Goal: Information Seeking & Learning: Learn about a topic

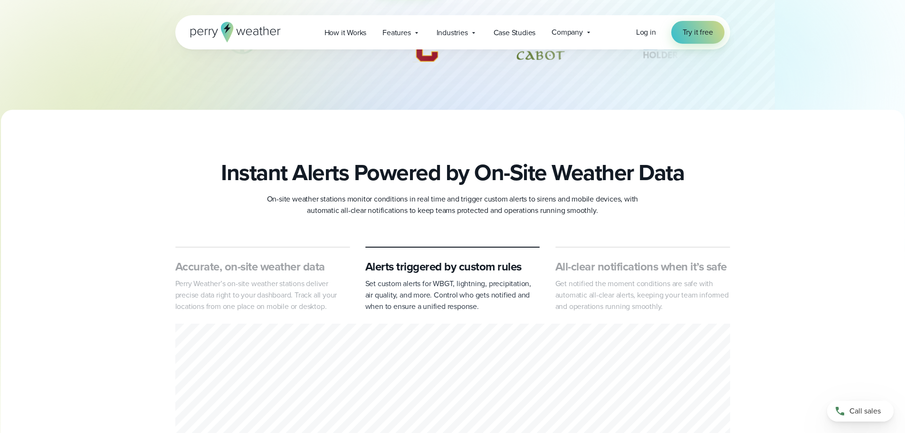
scroll to position [285, 0]
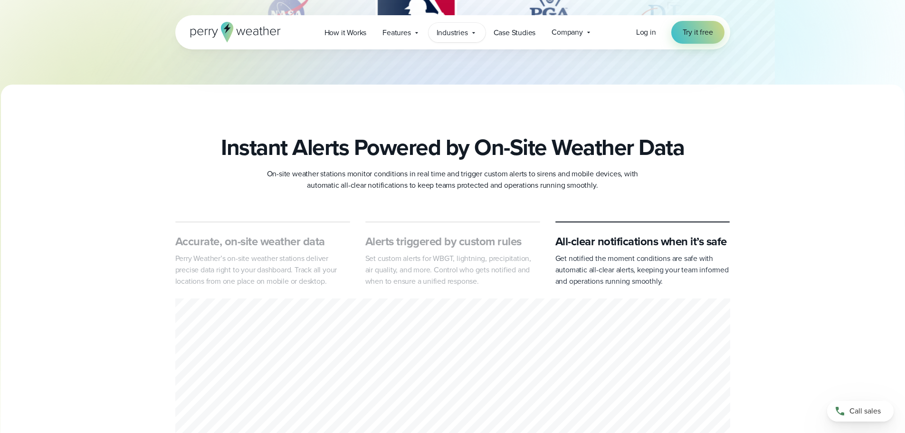
click at [478, 35] on div "Industries Featured Case Study How PGA of America is Prioritizing Golfer Safety…" at bounding box center [456, 32] width 57 height 19
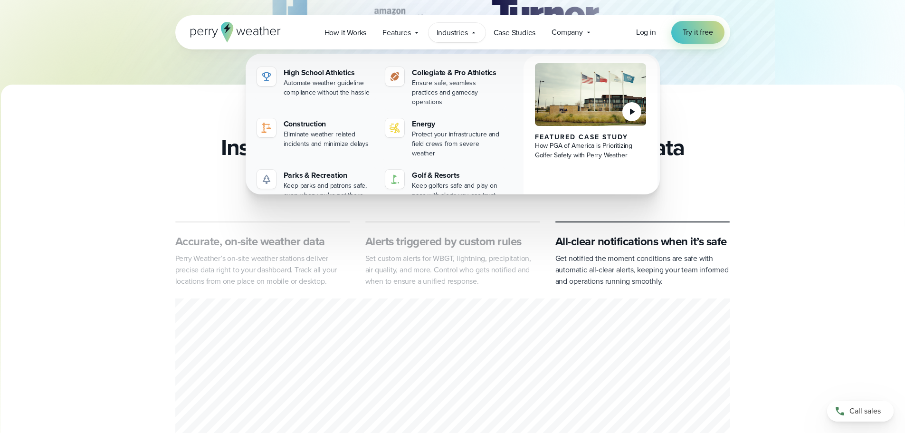
click at [166, 176] on div "Instant Alerts Powered by On-Site Weather Data On-site weather stations monitor…" at bounding box center [453, 162] width 684 height 57
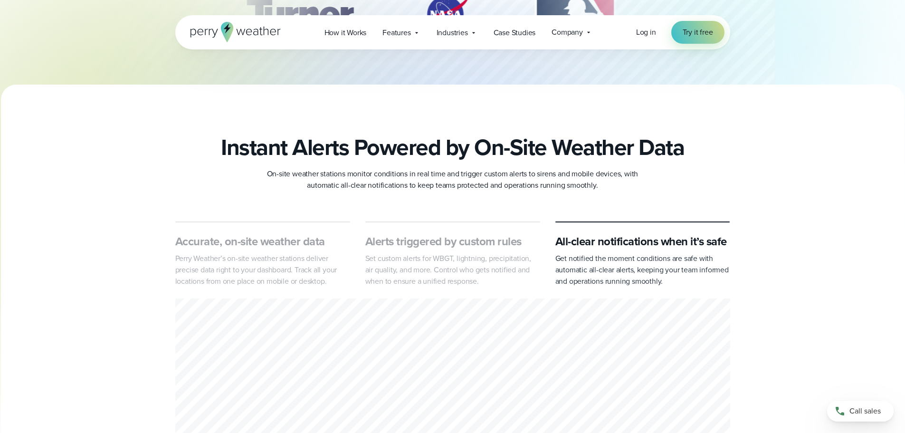
scroll to position [142, 0]
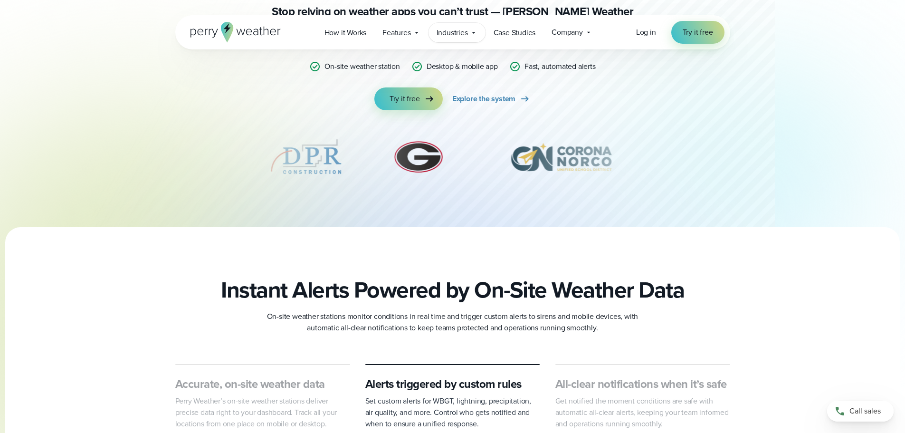
click at [447, 30] on span "Industries" at bounding box center [451, 32] width 31 height 11
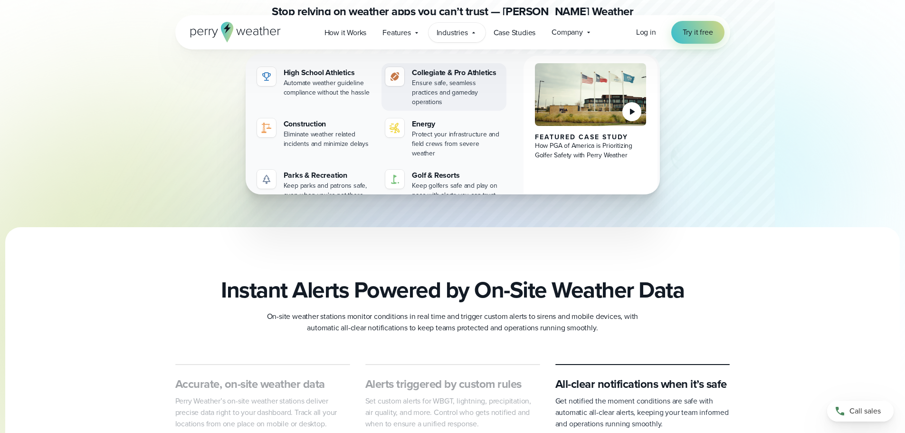
click at [481, 77] on div "Collegiate & Pro Athletics" at bounding box center [457, 72] width 91 height 11
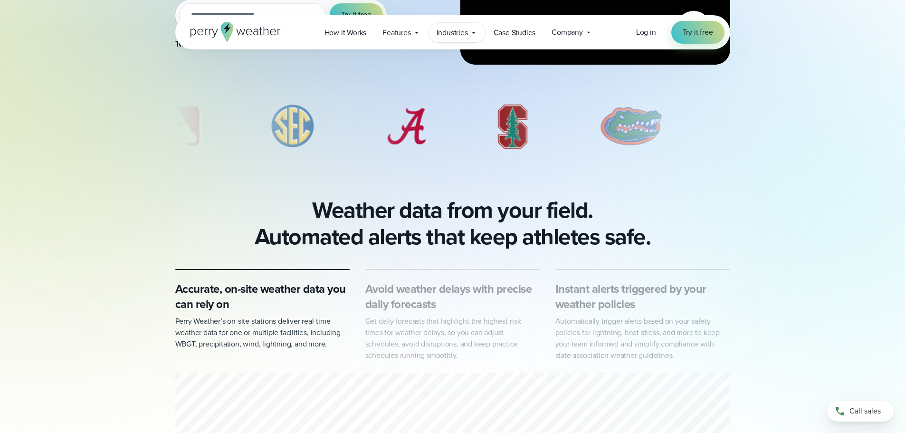
click at [469, 27] on div "Industries Featured Case Study How PGA of America is Prioritizing Golfer Safety…" at bounding box center [456, 32] width 57 height 19
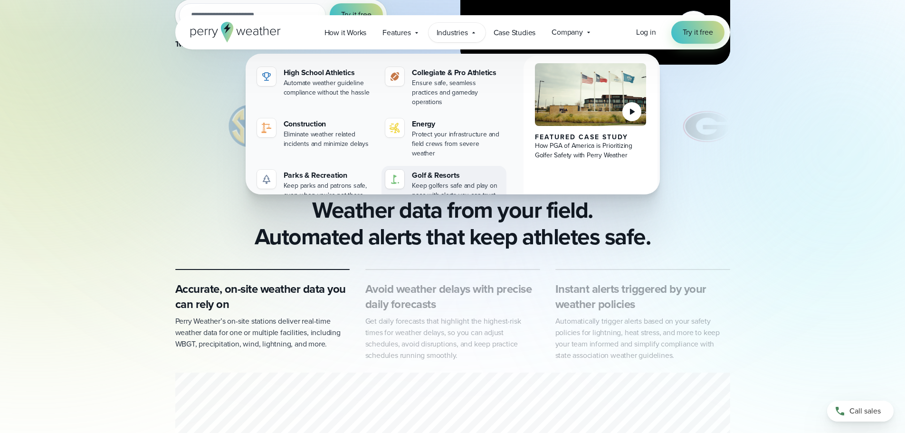
click at [450, 181] on div "Keep golfers safe and play on pace with alerts you can trust" at bounding box center [457, 190] width 91 height 19
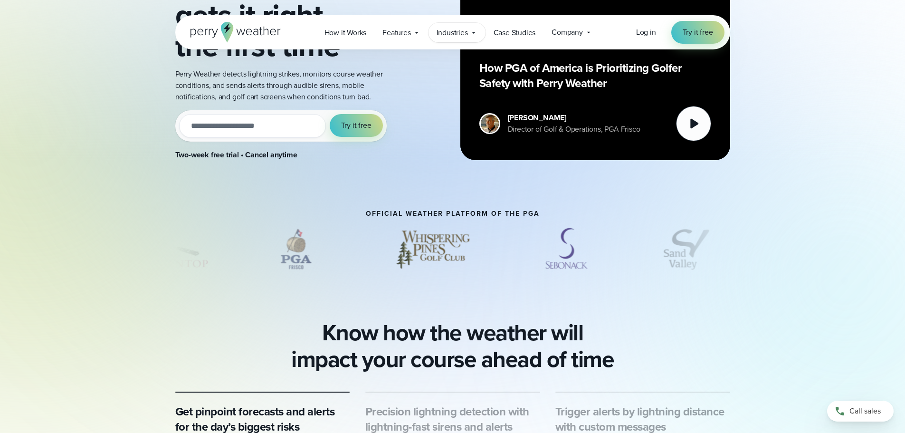
click at [445, 32] on span "Industries" at bounding box center [451, 32] width 31 height 11
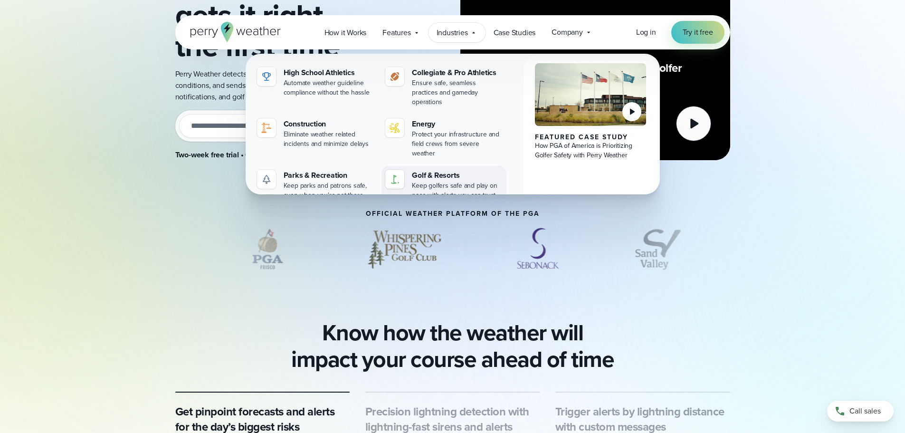
click at [454, 181] on div "Keep golfers safe and play on pace with alerts you can trust" at bounding box center [457, 190] width 91 height 19
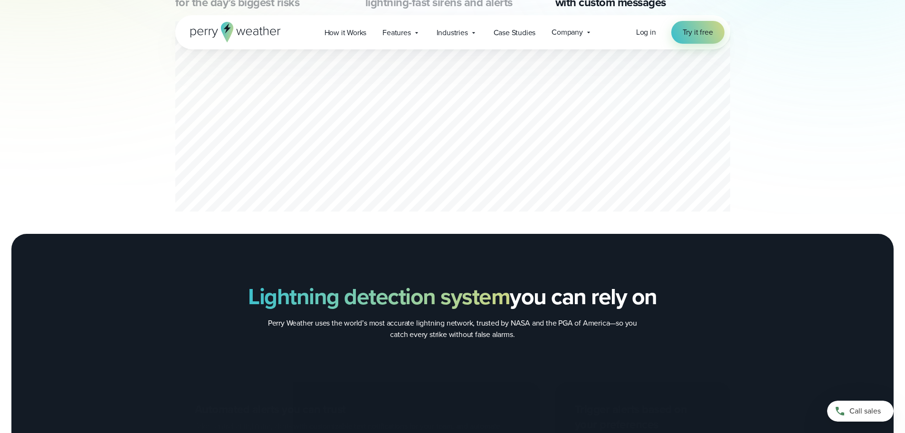
scroll to position [617, 0]
